Goal: Task Accomplishment & Management: Manage account settings

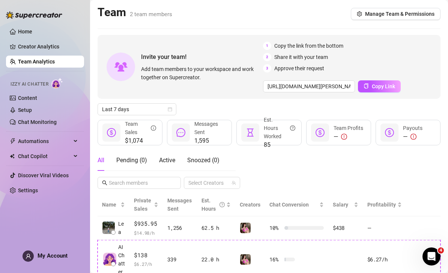
scroll to position [36, 0]
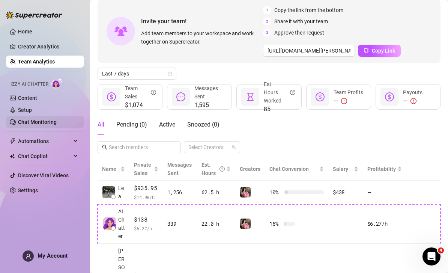
click at [57, 123] on link "Chat Monitoring" at bounding box center [37, 122] width 39 height 6
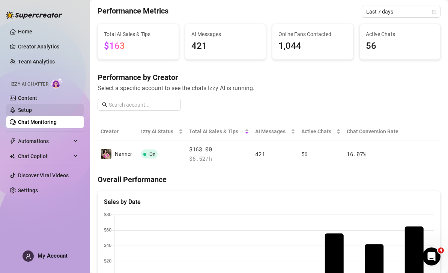
scroll to position [23, 0]
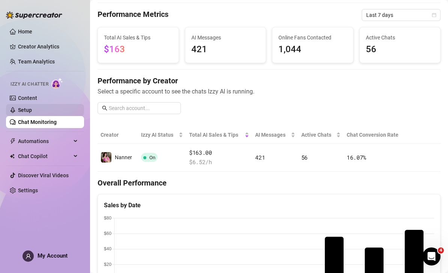
click at [32, 111] on link "Setup" at bounding box center [25, 110] width 14 height 6
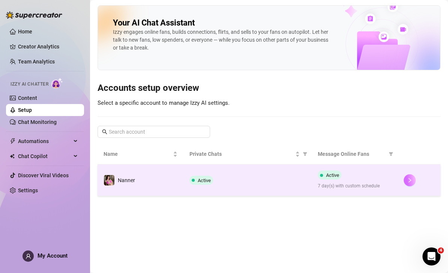
click at [415, 174] on button "button" at bounding box center [410, 180] width 12 height 12
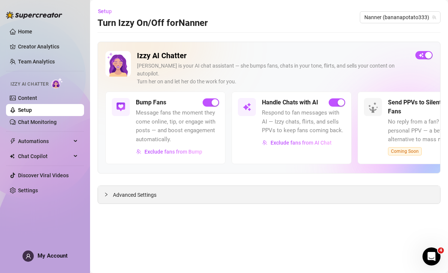
click at [323, 186] on div "Advanced Settings" at bounding box center [269, 195] width 342 height 18
click at [139, 191] on span "Advanced Settings" at bounding box center [135, 195] width 44 height 8
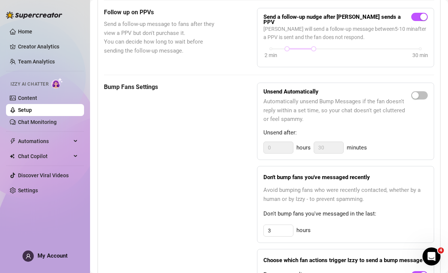
scroll to position [330, 0]
click at [420, 91] on span "button" at bounding box center [419, 95] width 17 height 8
click at [290, 141] on input "0" at bounding box center [278, 146] width 29 height 11
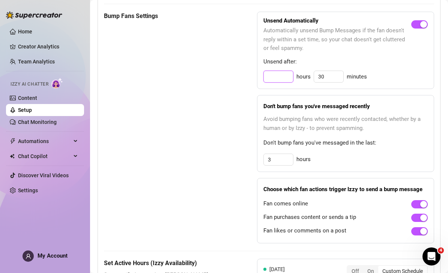
scroll to position [401, 0]
click at [281, 82] on input "3" at bounding box center [278, 76] width 29 height 11
click at [220, 162] on div "Bump Fans Settings Unsend Automatically Automatically unsend Bump Messages if t…" at bounding box center [269, 127] width 330 height 232
type input "3"
click at [279, 82] on input "3" at bounding box center [278, 76] width 29 height 11
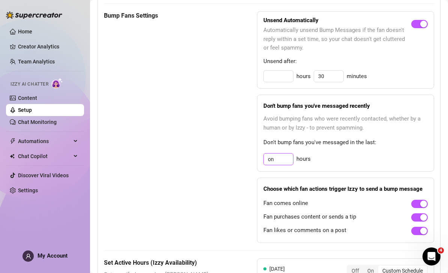
type input "o"
click at [401, 138] on span "Don't bump fans you've messaged in the last:" at bounding box center [345, 142] width 164 height 9
type input "3"
click at [280, 82] on input "3" at bounding box center [278, 76] width 29 height 11
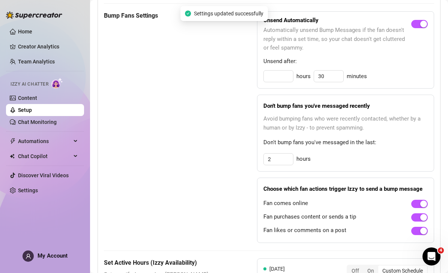
click at [388, 138] on span "Don't bump fans you've messaged in the last:" at bounding box center [345, 142] width 164 height 9
type input "3"
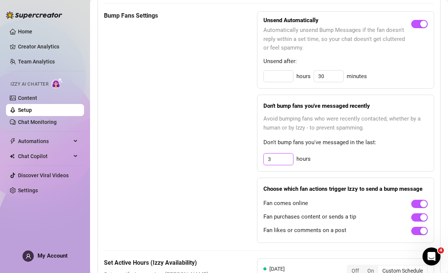
click at [281, 82] on input "3" at bounding box center [278, 76] width 29 height 11
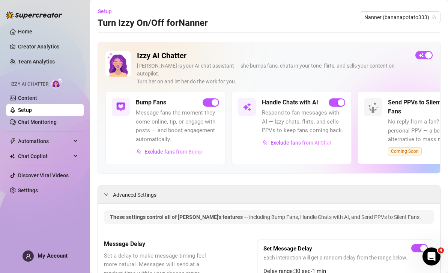
scroll to position [-2, 0]
click at [37, 98] on link "Content" at bounding box center [27, 98] width 19 height 6
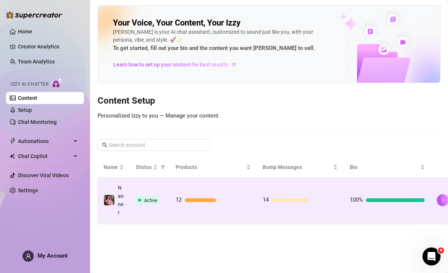
click at [312, 217] on td "14" at bounding box center [300, 199] width 87 height 45
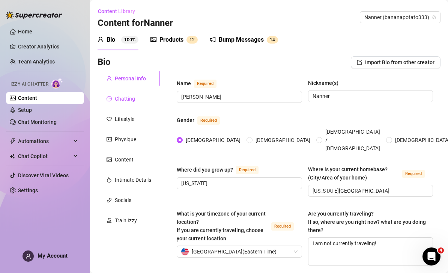
click at [131, 98] on div "Chatting" at bounding box center [125, 99] width 20 height 8
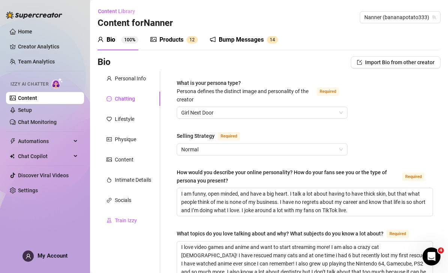
click at [136, 217] on div "Train Izzy" at bounding box center [126, 220] width 22 height 8
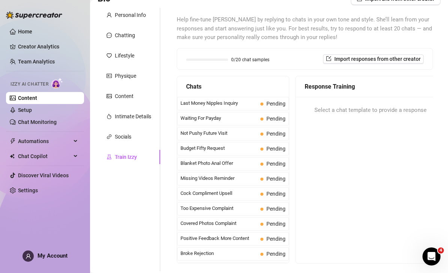
scroll to position [59, 0]
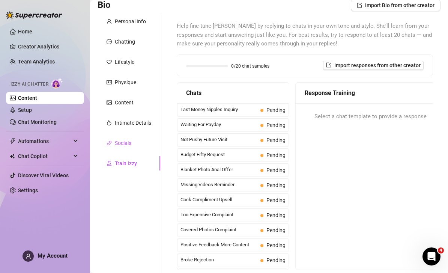
click at [131, 140] on div "Socials" at bounding box center [123, 143] width 17 height 8
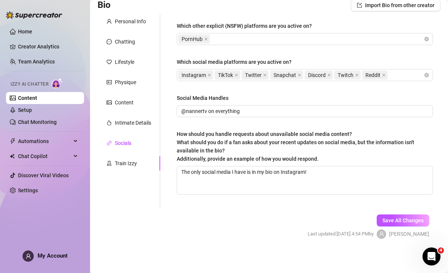
scroll to position [35, 0]
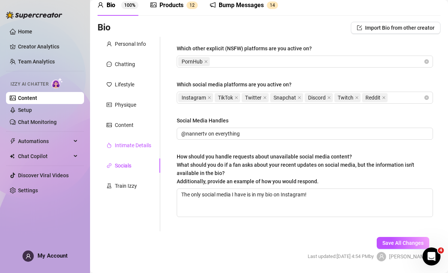
click at [134, 145] on div "Intimate Details" at bounding box center [133, 145] width 36 height 8
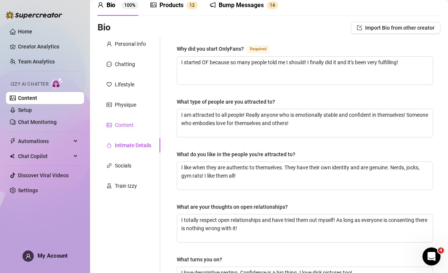
click at [131, 126] on div "Content" at bounding box center [124, 125] width 19 height 8
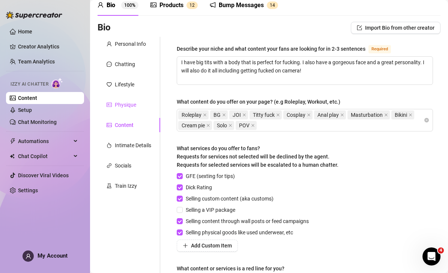
click at [132, 108] on div "Physique" at bounding box center [125, 105] width 21 height 8
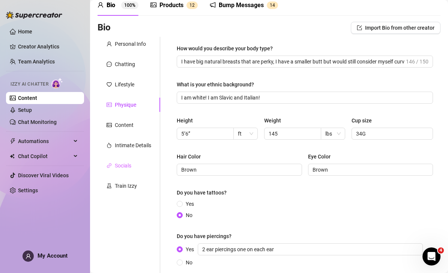
click at [138, 166] on div "Socials" at bounding box center [129, 165] width 63 height 14
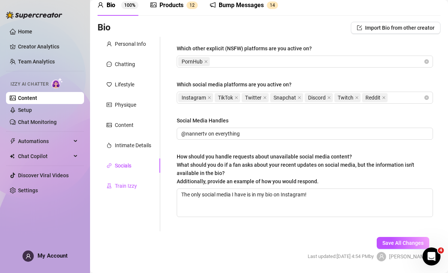
click at [136, 189] on div "Train Izzy" at bounding box center [126, 186] width 22 height 8
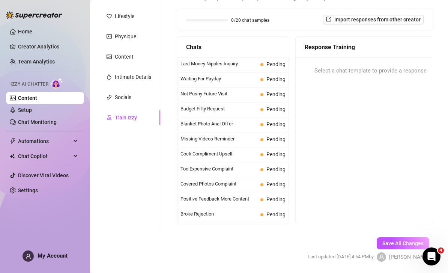
scroll to position [102, 0]
